Goal: Transaction & Acquisition: Download file/media

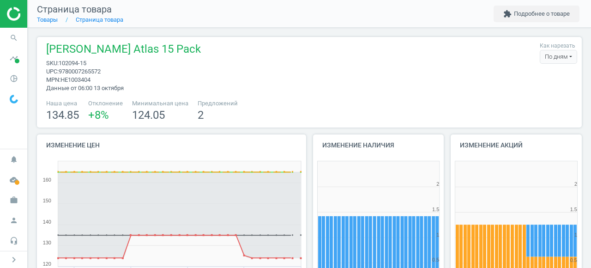
click at [9, 14] on img at bounding box center [40, 14] width 66 height 14
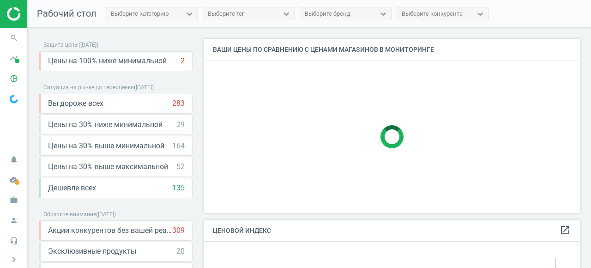
scroll to position [184, 377]
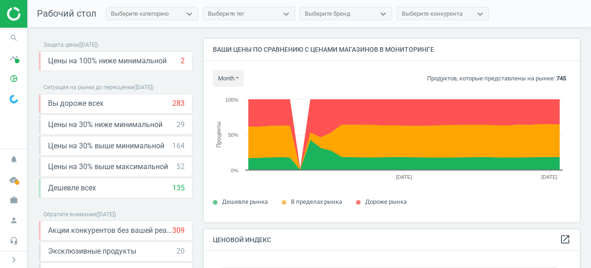
scroll to position [213, 377]
click at [333, 13] on div "Выберите бренд" at bounding box center [328, 14] width 46 height 8
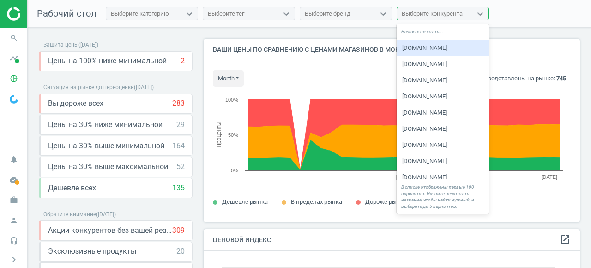
click at [424, 12] on div "Выберите конкурента" at bounding box center [432, 14] width 61 height 8
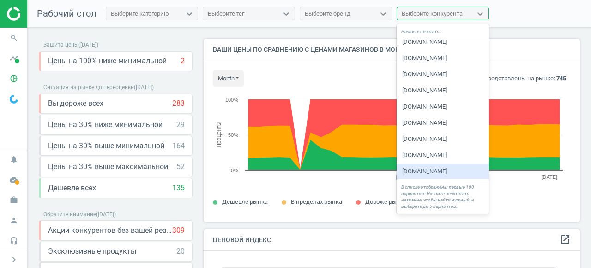
scroll to position [0, 0]
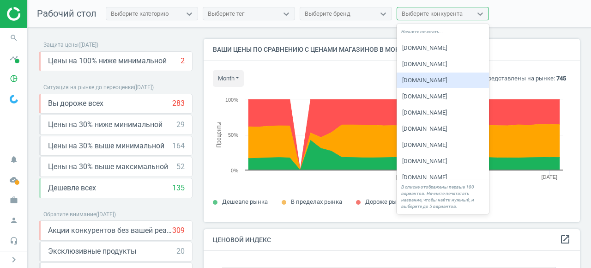
click at [424, 83] on div "amazon.co.uk" at bounding box center [443, 81] width 92 height 16
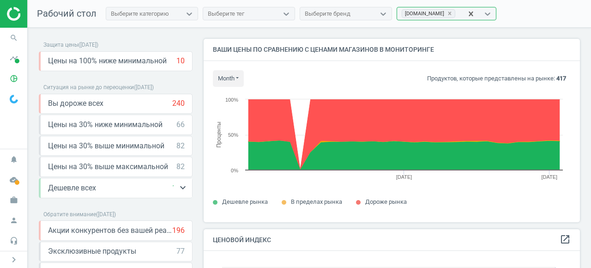
scroll to position [81, 0]
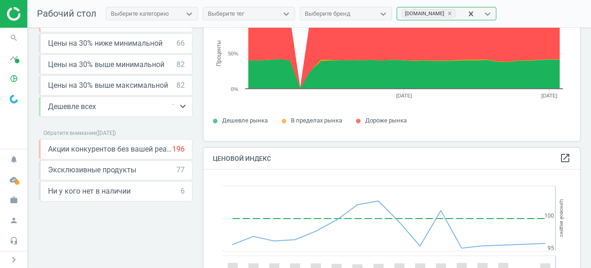
click at [85, 110] on span "Дешевле всех" at bounding box center [72, 107] width 48 height 10
click at [182, 106] on icon "keyboard_arrow_down" at bounding box center [182, 106] width 11 height 11
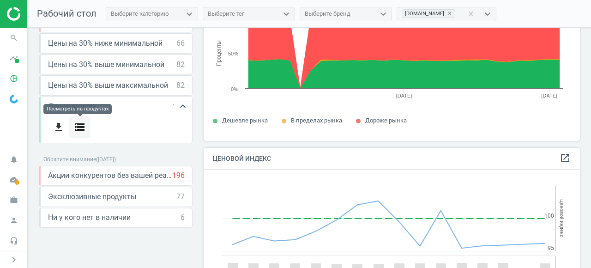
click at [85, 129] on icon "storage" at bounding box center [79, 127] width 11 height 11
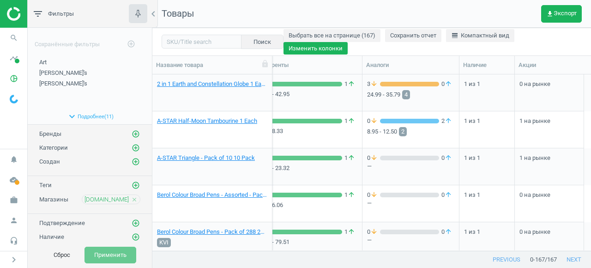
click at [328, 48] on button "Изменить колонки" at bounding box center [316, 48] width 64 height 13
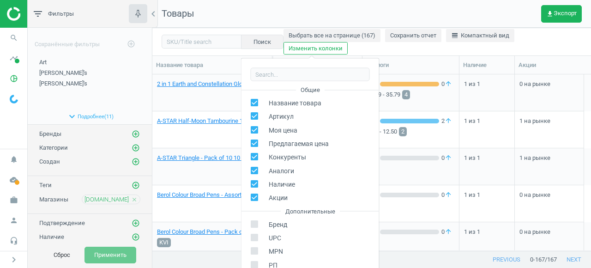
scroll to position [146, 0]
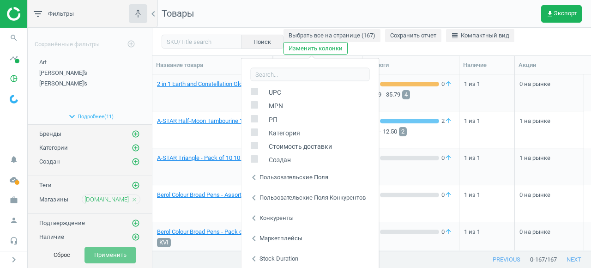
click at [267, 240] on div "Маркетплейсы" at bounding box center [281, 238] width 43 height 8
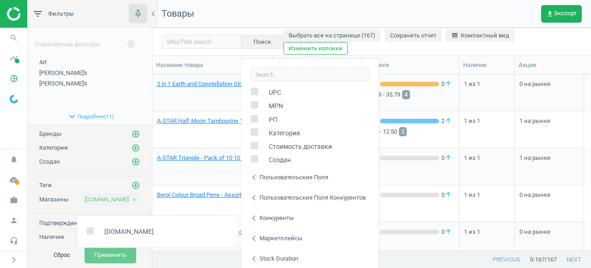
click at [127, 232] on span "amazon.co.uk" at bounding box center [127, 231] width 54 height 9
click at [88, 232] on input "checkbox" at bounding box center [90, 231] width 6 height 6
checkbox input "true"
click at [220, 259] on div "previous 0 - 167 / 167 next" at bounding box center [371, 259] width 439 height 17
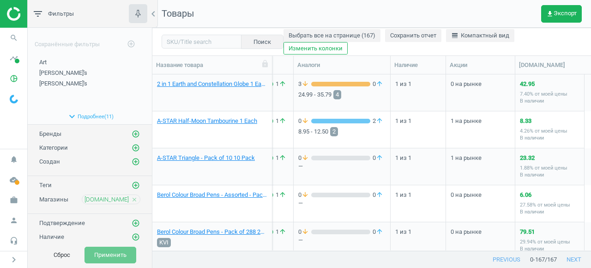
scroll to position [0, 283]
click at [474, 39] on span "line_weight Компактный вид" at bounding box center [480, 35] width 58 height 8
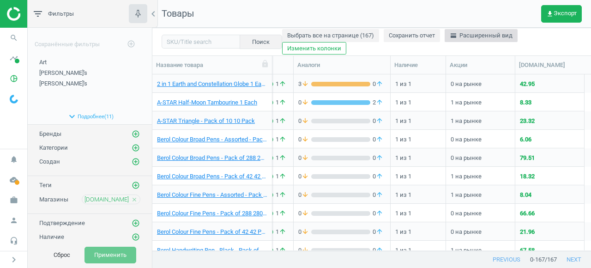
click at [476, 38] on span "horizontal_split Расширенный вид" at bounding box center [481, 35] width 63 height 8
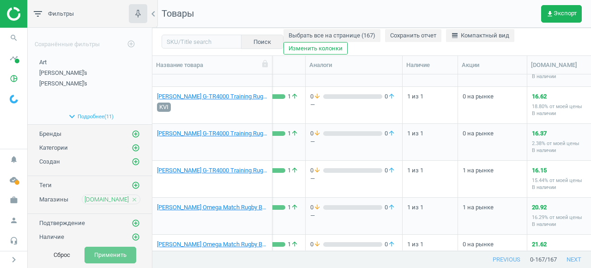
scroll to position [0, 0]
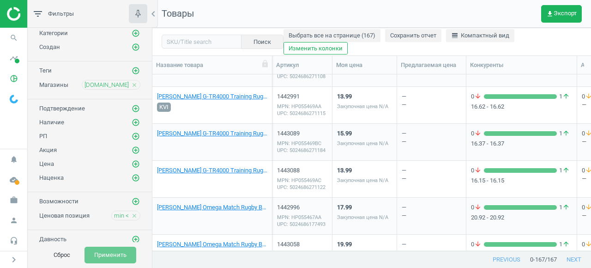
click at [136, 213] on icon "close" at bounding box center [134, 216] width 6 height 6
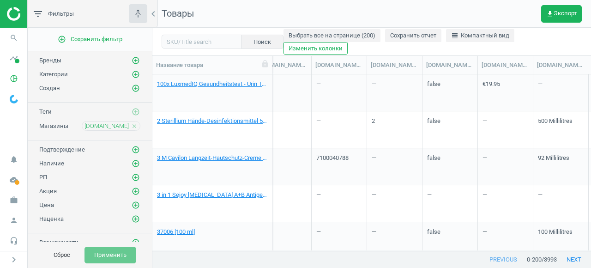
scroll to position [43, 0]
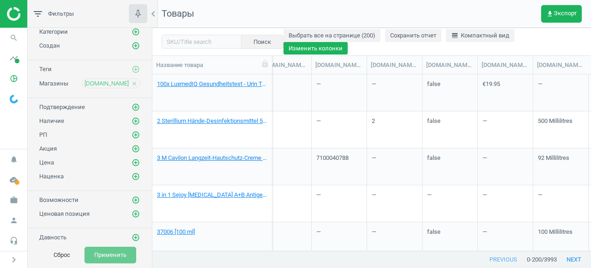
click at [304, 53] on button "Изменить колонки" at bounding box center [316, 48] width 64 height 13
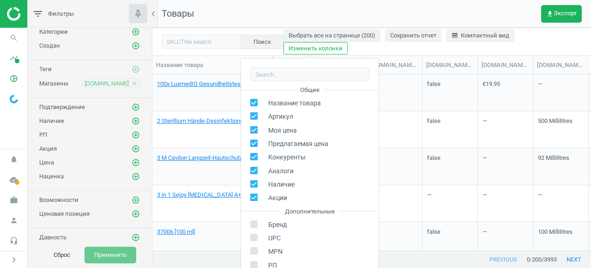
scroll to position [105, 0]
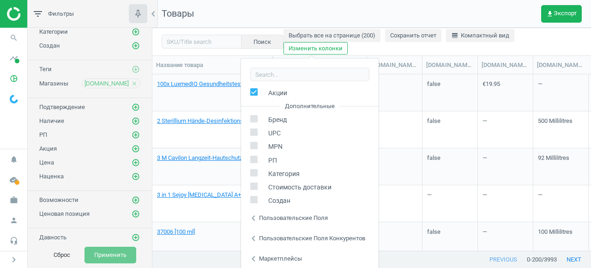
click at [253, 255] on icon "chevron_left" at bounding box center [253, 258] width 11 height 11
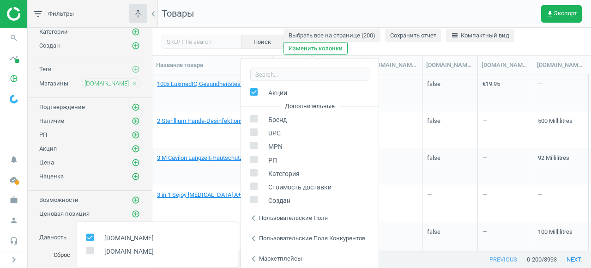
click at [393, 168] on div "—" at bounding box center [395, 166] width 46 height 35
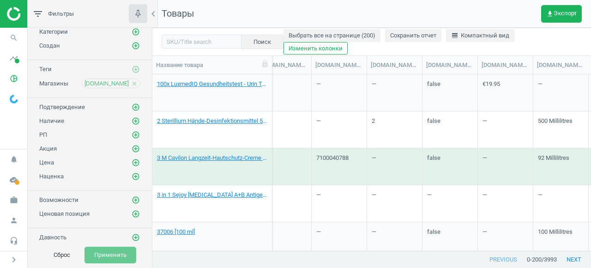
scroll to position [0, 0]
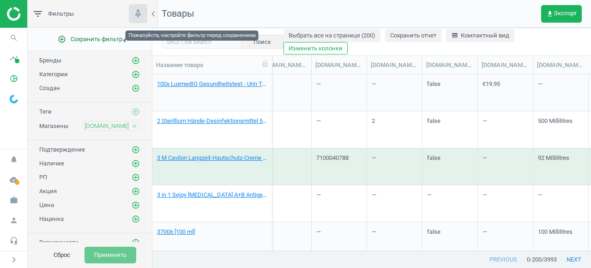
click at [106, 39] on span "add_circle_outline Сохранить фильтр" at bounding box center [90, 39] width 65 height 8
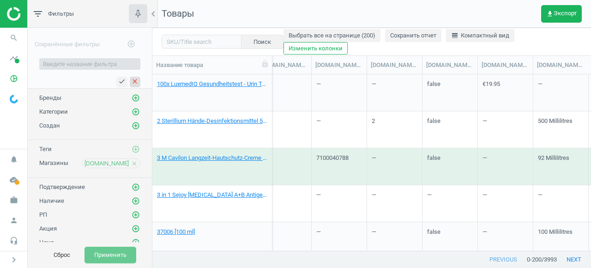
click at [135, 82] on icon "close" at bounding box center [134, 81] width 7 height 7
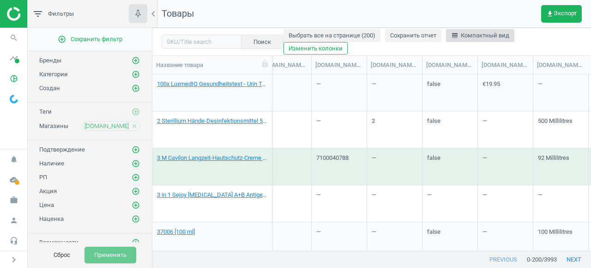
click at [479, 35] on span "line_weight Компактный вид" at bounding box center [480, 35] width 58 height 8
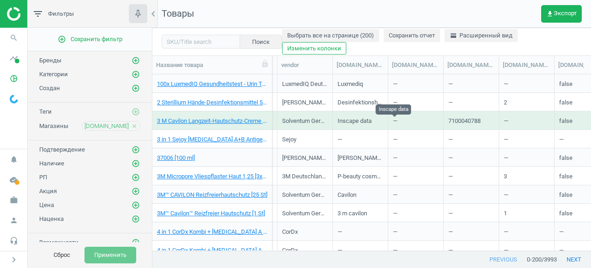
scroll to position [0, 815]
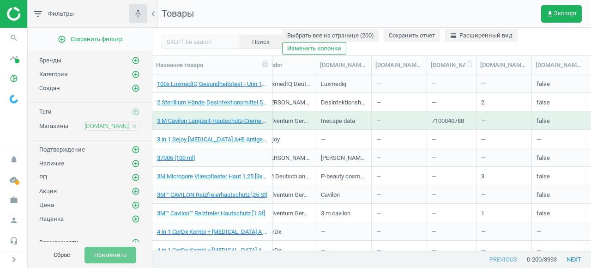
drag, startPoint x: 485, startPoint y: 66, endPoint x: 479, endPoint y: 66, distance: 6.0
click at [479, 66] on div at bounding box center [476, 65] width 9 height 18
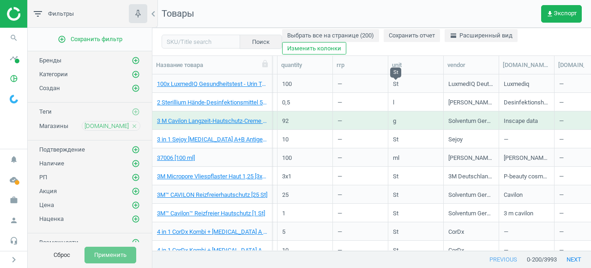
scroll to position [0, 582]
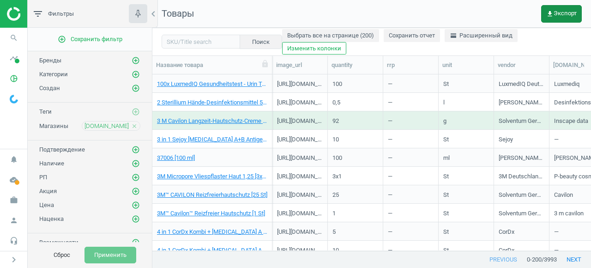
click at [562, 17] on span "get_app Экспорт" at bounding box center [562, 13] width 30 height 7
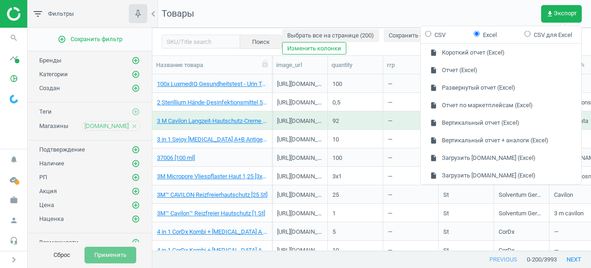
click at [400, 16] on nav "Товары get_app Экспорт" at bounding box center [371, 14] width 439 height 28
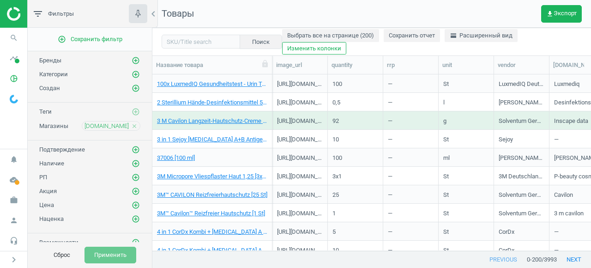
scroll to position [43, 0]
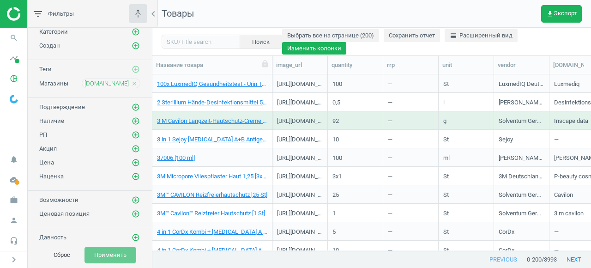
click at [303, 51] on button "Изменить колонки" at bounding box center [314, 48] width 64 height 13
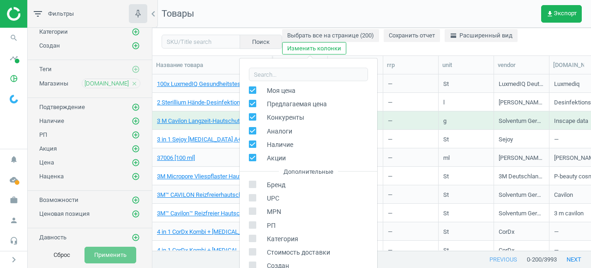
scroll to position [105, 0]
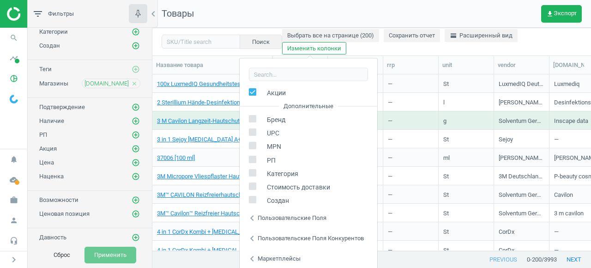
click at [260, 220] on div "Пользовательские поля" at bounding box center [292, 217] width 69 height 8
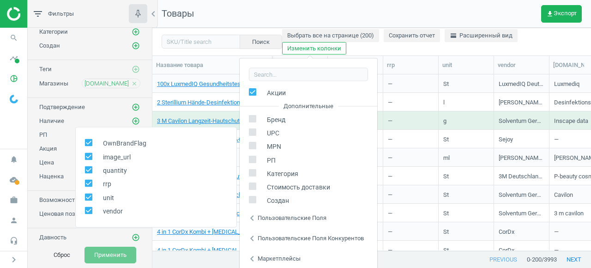
click at [260, 220] on div "Пользовательские поля" at bounding box center [292, 217] width 69 height 8
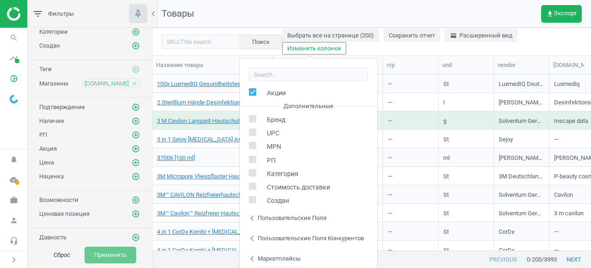
click at [259, 238] on div "Пользовательские поля конкурентов" at bounding box center [311, 238] width 106 height 8
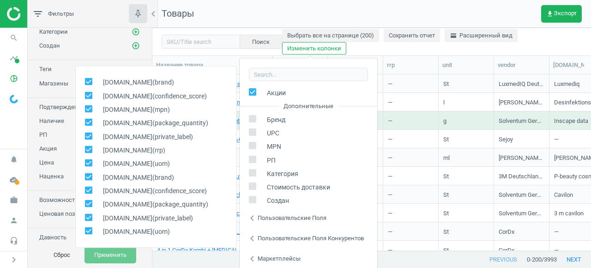
click at [286, 236] on div "Пользовательские поля конкурентов" at bounding box center [311, 238] width 106 height 8
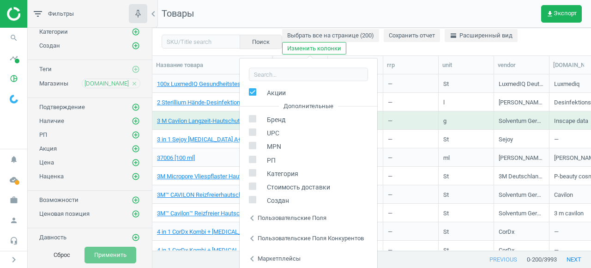
click at [272, 256] on div "Маркетплейсы" at bounding box center [279, 258] width 43 height 8
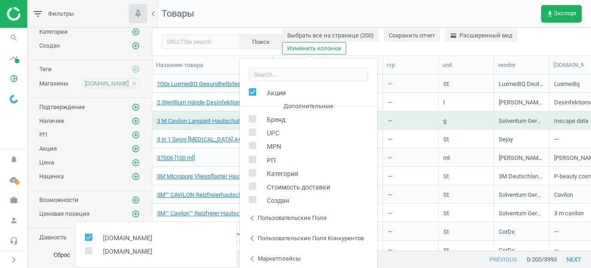
click at [414, 211] on div "—" at bounding box center [411, 213] width 46 height 16
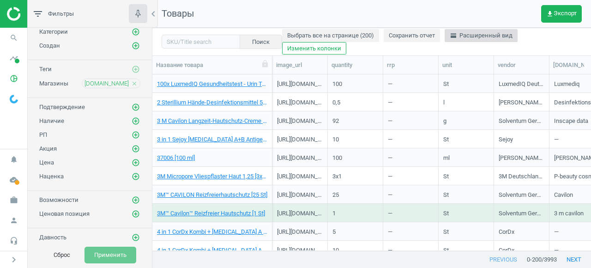
click at [484, 37] on span "horizontal_split Расширенный вид" at bounding box center [481, 35] width 63 height 8
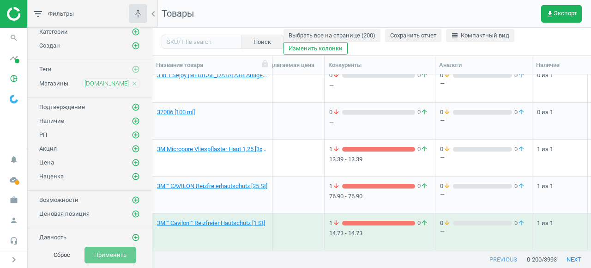
scroll to position [0, 0]
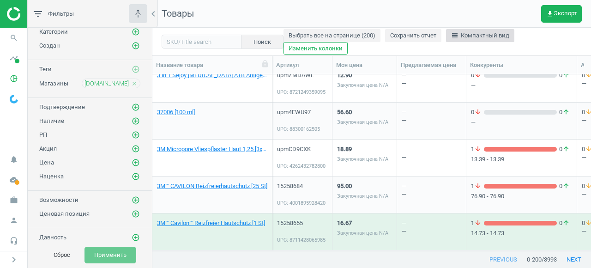
click at [489, 34] on span "line_weight Компактный вид" at bounding box center [480, 35] width 58 height 8
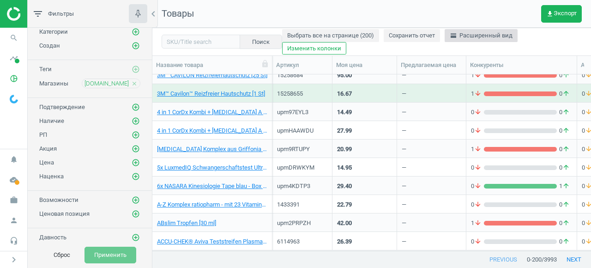
click at [489, 33] on span "horizontal_split Расширенный вид" at bounding box center [481, 35] width 63 height 8
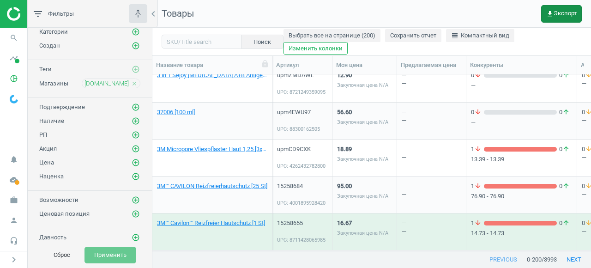
click at [553, 14] on span "get_app Экспорт" at bounding box center [562, 13] width 30 height 7
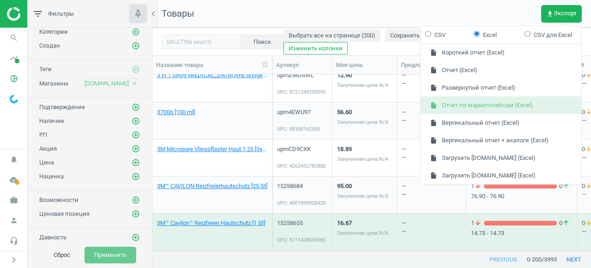
click at [484, 103] on button "insert_drive_file Отчет по маркетплейсам (Excel)" at bounding box center [501, 106] width 161 height 18
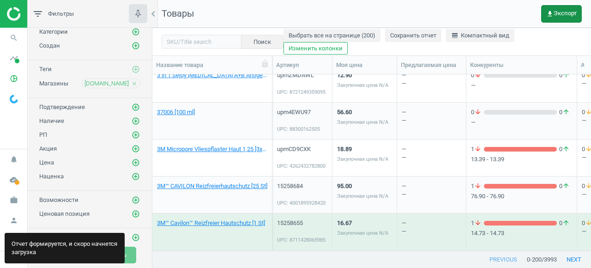
click at [559, 17] on span "get_app Экспорт" at bounding box center [562, 13] width 30 height 7
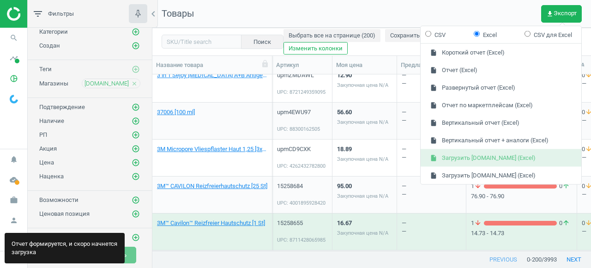
click at [500, 153] on button "insert_drive_file Загрузить [DOMAIN_NAME] (Excel)" at bounding box center [501, 158] width 161 height 18
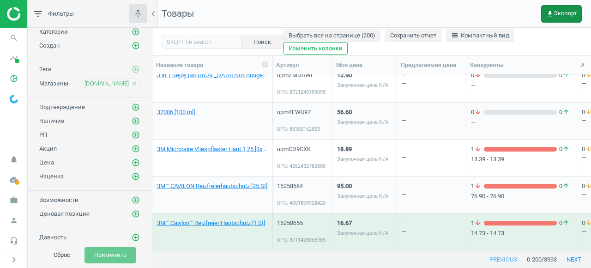
click at [556, 16] on span "get_app Экспорт" at bounding box center [562, 13] width 30 height 7
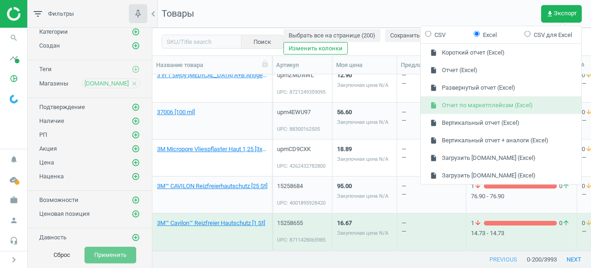
click at [487, 102] on button "insert_drive_file Отчет по маркетплейсам (Excel)" at bounding box center [501, 106] width 161 height 18
